Goal: Navigation & Orientation: Understand site structure

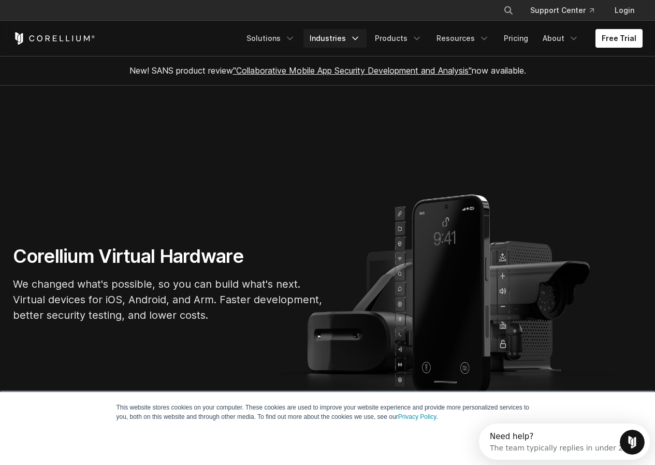
click at [335, 37] on link "Industries" at bounding box center [335, 38] width 63 height 19
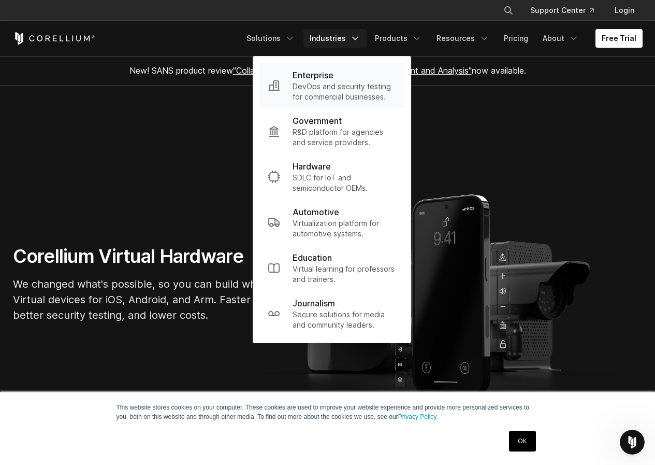
click at [338, 97] on p "DevOps and security testing for commercial businesses." at bounding box center [345, 91] width 104 height 21
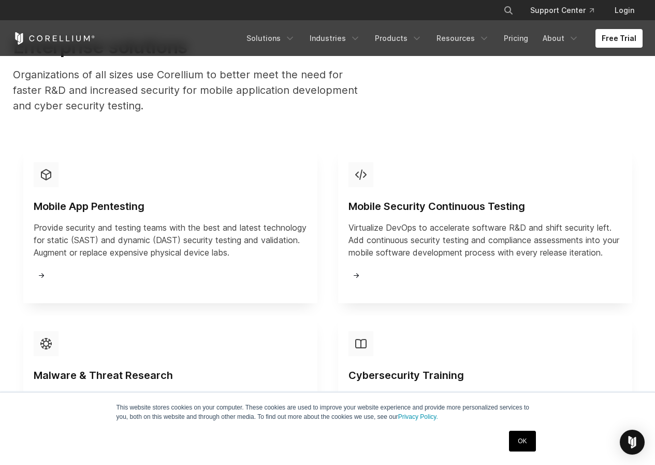
scroll to position [1451, 0]
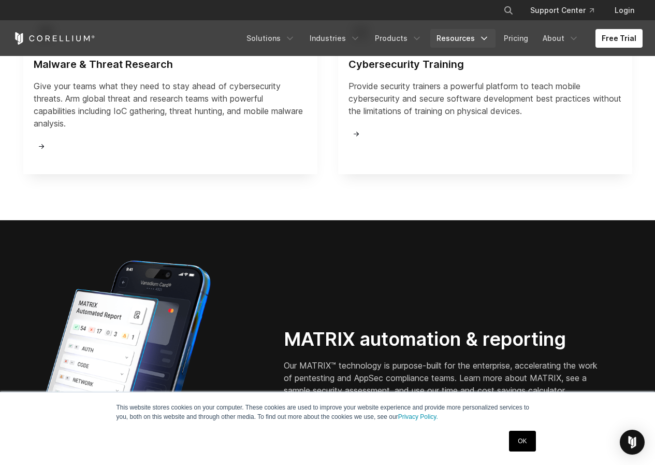
click at [456, 35] on link "Resources" at bounding box center [463, 38] width 65 height 19
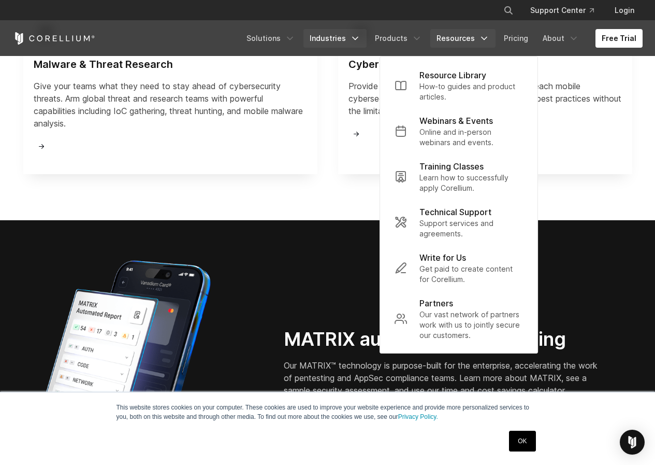
click at [319, 42] on link "Industries" at bounding box center [335, 38] width 63 height 19
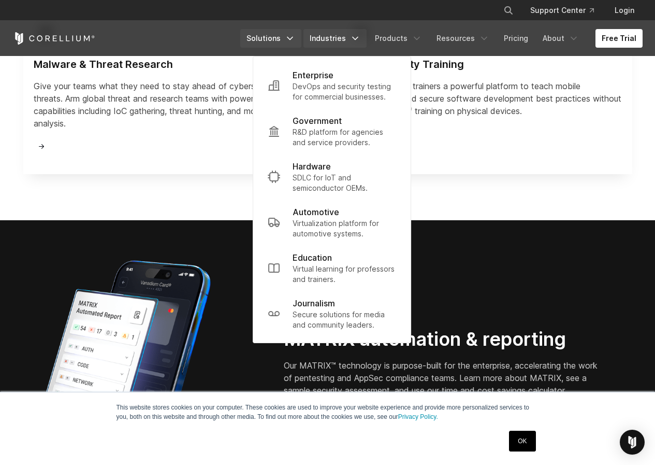
click at [282, 37] on link "Solutions" at bounding box center [270, 38] width 61 height 19
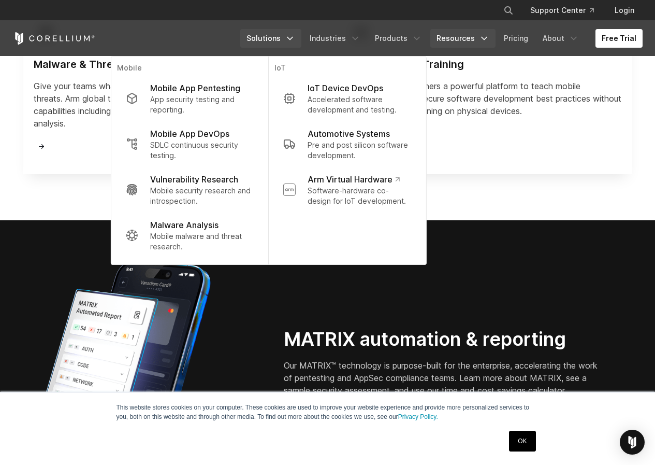
click at [455, 39] on link "Resources" at bounding box center [463, 38] width 65 height 19
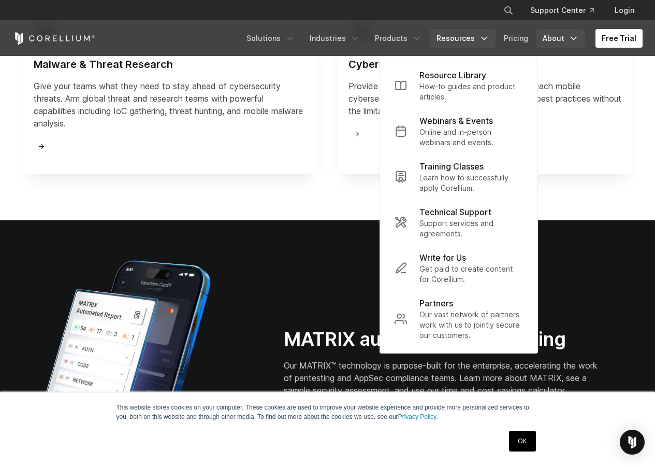
click at [563, 39] on link "About" at bounding box center [561, 38] width 49 height 19
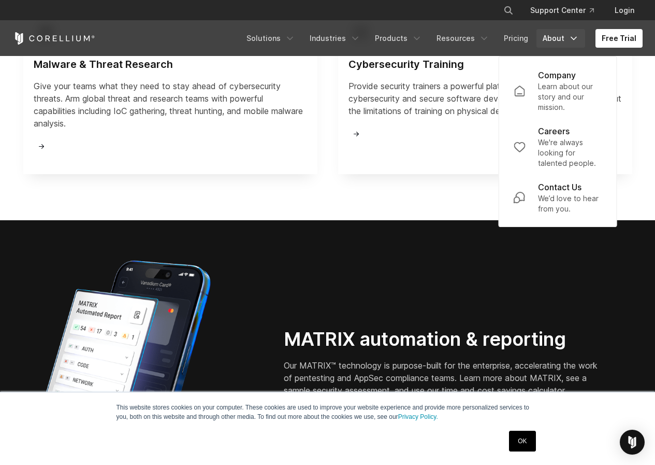
click at [563, 39] on link "About" at bounding box center [561, 38] width 49 height 19
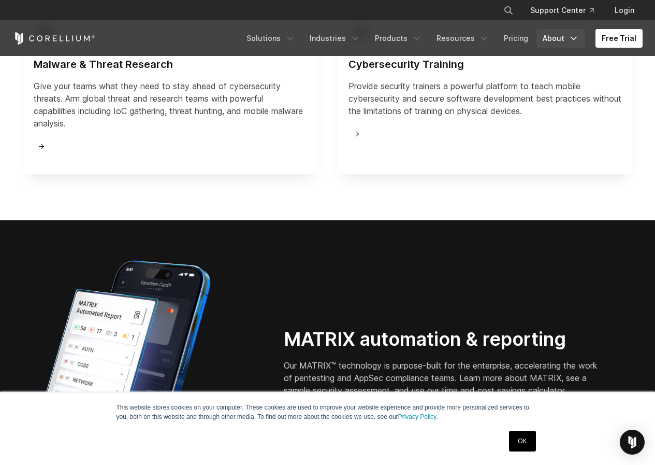
click at [576, 39] on polyline "Navigation Menu" at bounding box center [574, 38] width 5 height 3
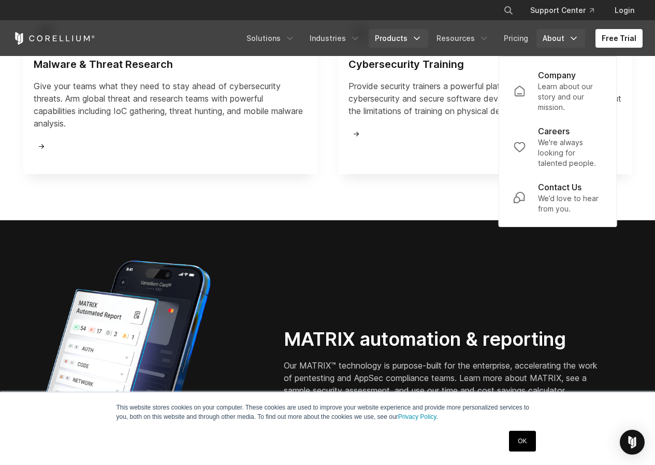
click at [394, 39] on link "Products" at bounding box center [399, 38] width 60 height 19
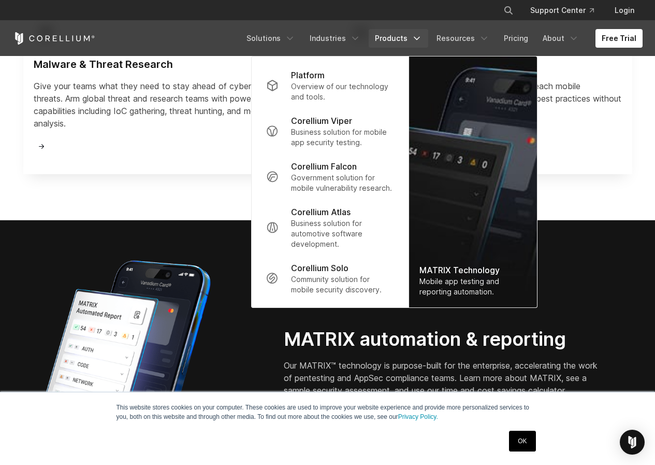
click at [218, 159] on div "Malware & Threat Research Give your teams what they need to stay ahead of cyber…" at bounding box center [171, 89] width 274 height 138
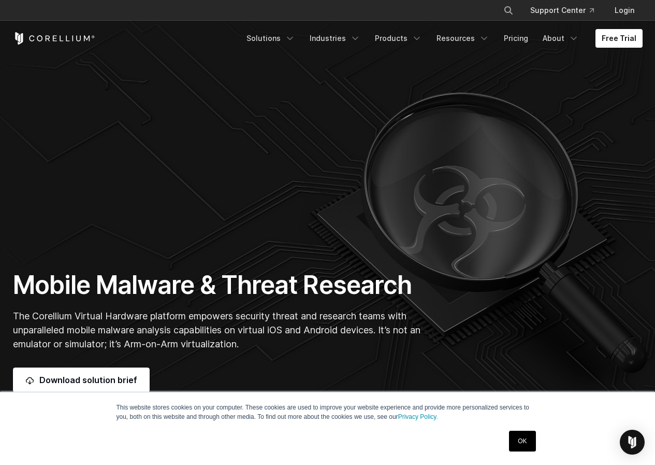
click at [518, 439] on link "OK" at bounding box center [522, 441] width 26 height 21
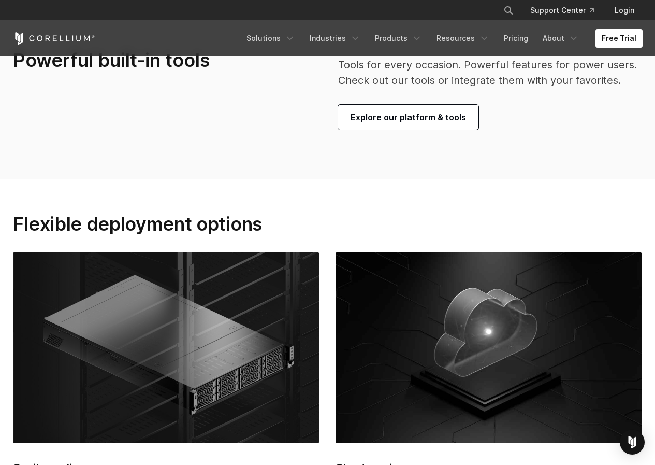
scroll to position [2674, 0]
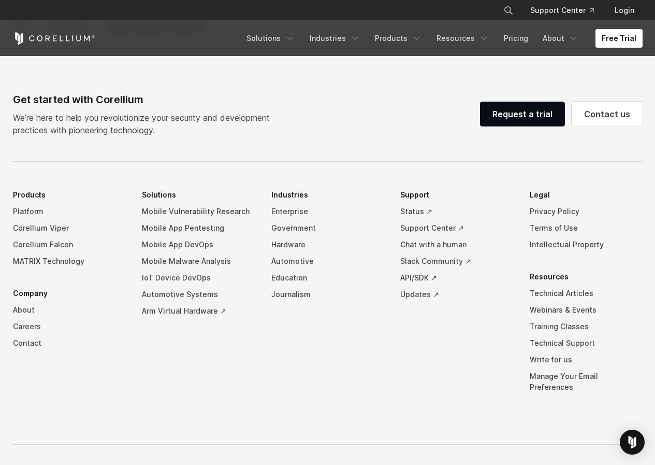
drag, startPoint x: 323, startPoint y: 191, endPoint x: 356, endPoint y: 337, distance: 149.3
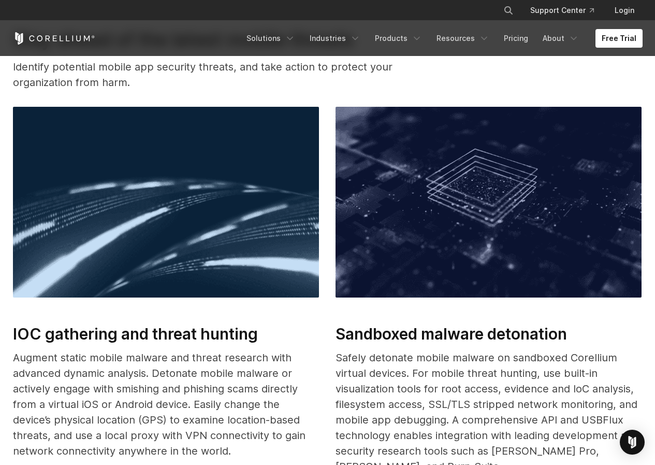
scroll to position [0, 0]
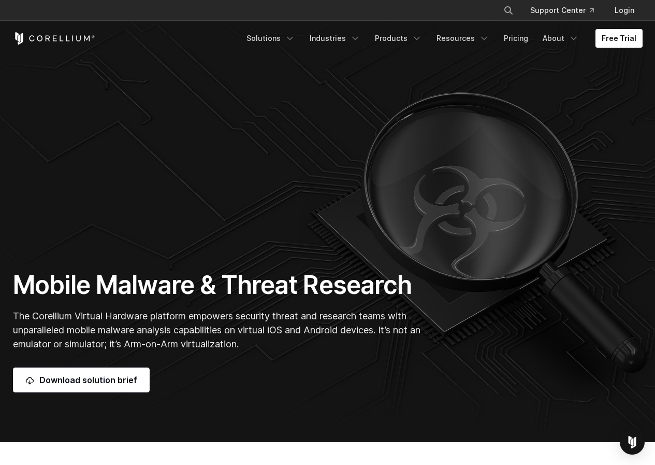
drag, startPoint x: 320, startPoint y: 353, endPoint x: 282, endPoint y: 195, distance: 161.9
click at [554, 40] on link "About" at bounding box center [561, 38] width 49 height 19
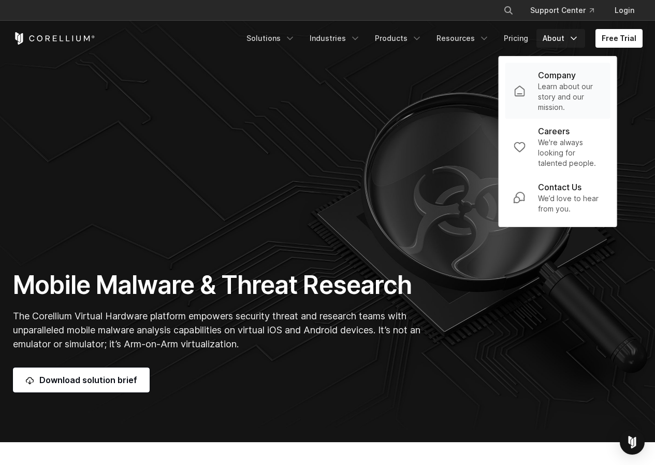
click at [552, 77] on p "Company" at bounding box center [557, 75] width 38 height 12
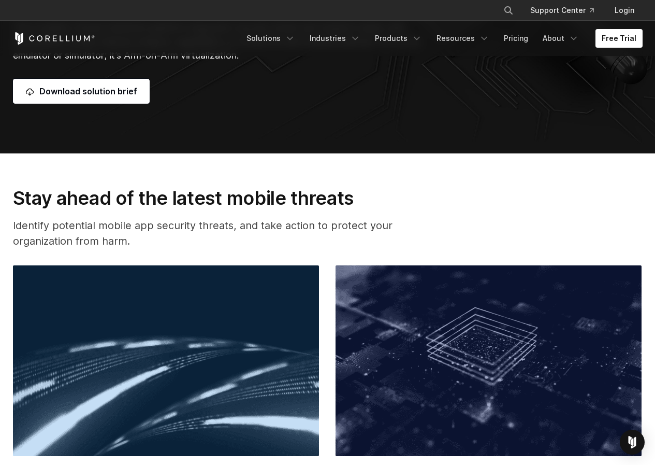
drag, startPoint x: 272, startPoint y: 126, endPoint x: 271, endPoint y: 213, distance: 87.1
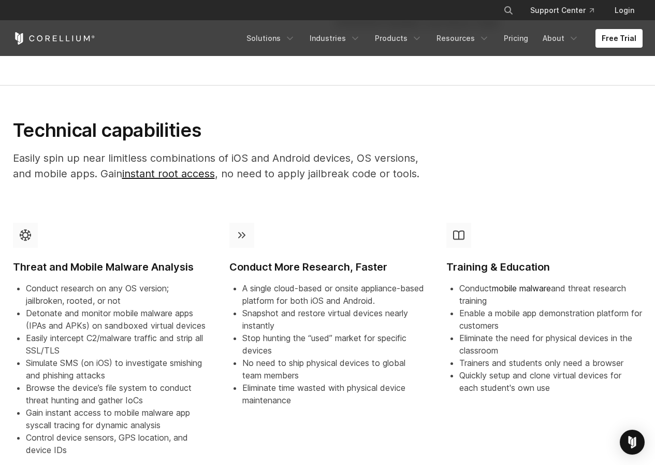
scroll to position [1114, 0]
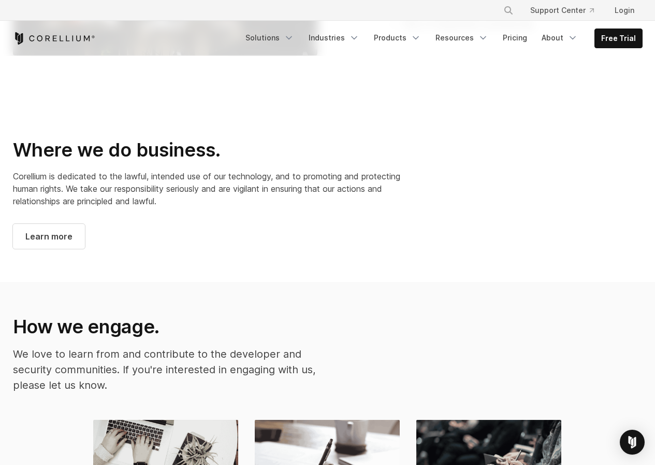
scroll to position [1762, 0]
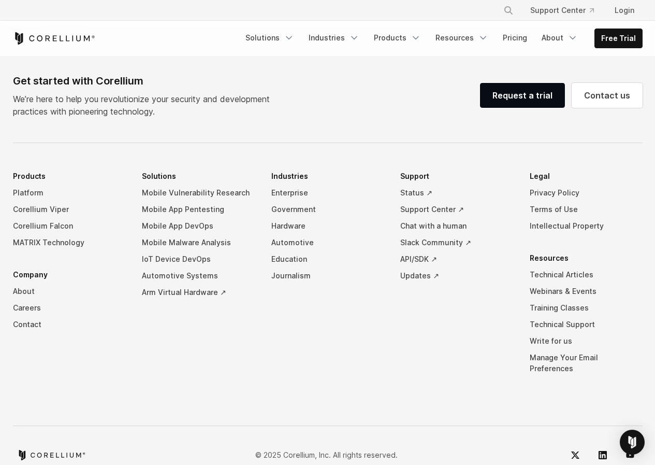
drag, startPoint x: 289, startPoint y: 101, endPoint x: 298, endPoint y: 299, distance: 198.6
